Goal: Check status: Check status

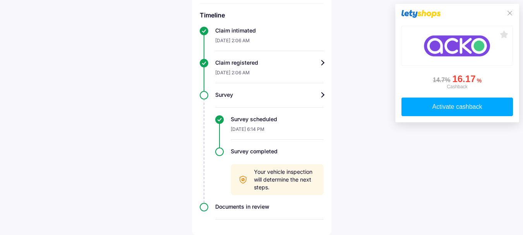
scroll to position [81, 0]
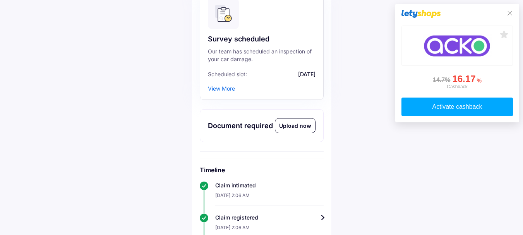
click at [219, 88] on div "View More" at bounding box center [221, 88] width 27 height 7
click at [230, 88] on div "View More" at bounding box center [221, 88] width 27 height 7
click at [508, 12] on icon at bounding box center [510, 13] width 6 height 6
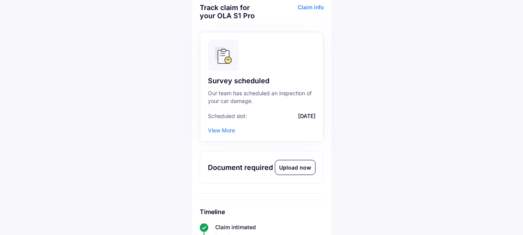
scroll to position [0, 0]
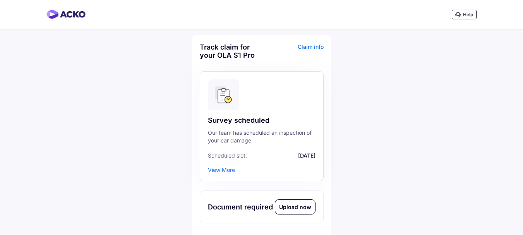
click at [227, 171] on div "View More" at bounding box center [221, 170] width 27 height 7
click at [217, 168] on div "View More" at bounding box center [221, 170] width 27 height 7
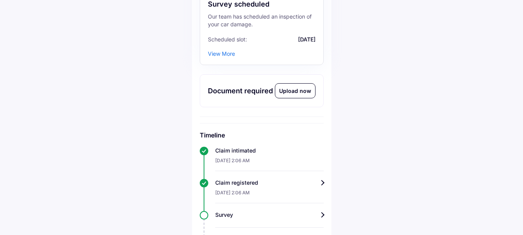
click at [148, 125] on div "Help Track claim for your OLA S1 Pro Claim info Survey scheduled Our team has s…" at bounding box center [261, 119] width 523 height 471
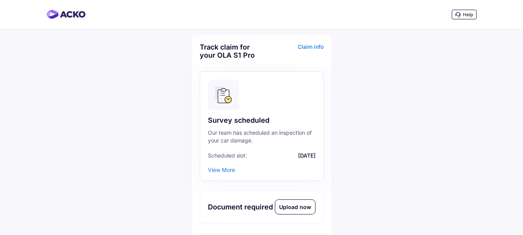
scroll to position [119, 0]
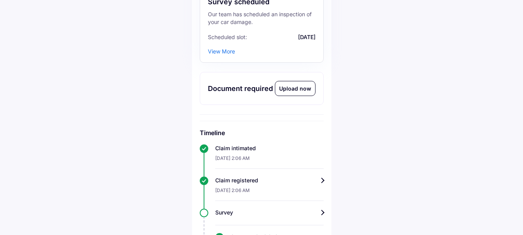
click at [463, 157] on div "Help Track claim for your OLA S1 Pro Claim info Survey scheduled Our team has s…" at bounding box center [261, 116] width 523 height 471
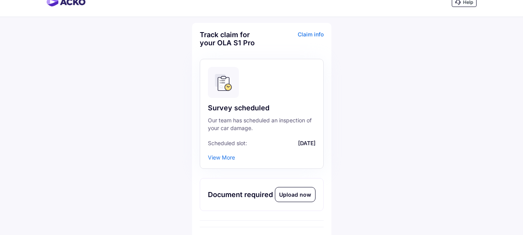
scroll to position [0, 0]
